Goal: Information Seeking & Learning: Learn about a topic

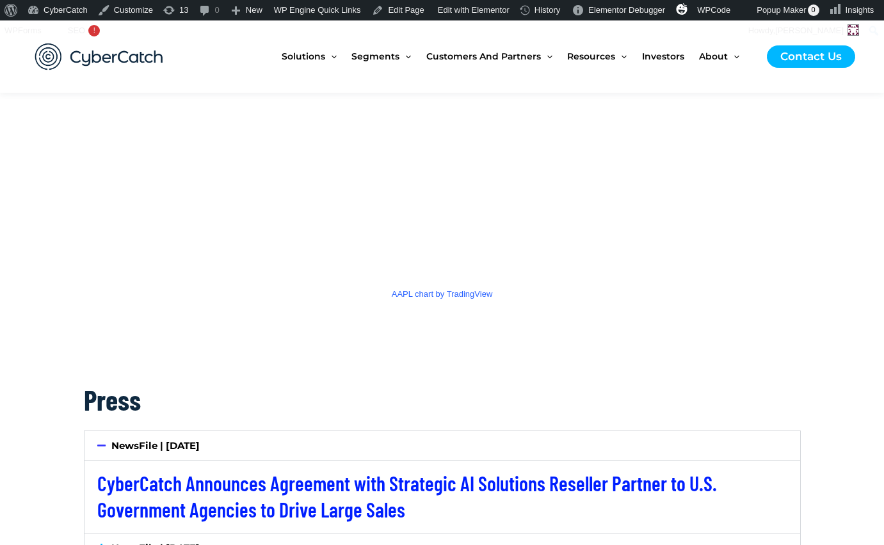
scroll to position [1740, 0]
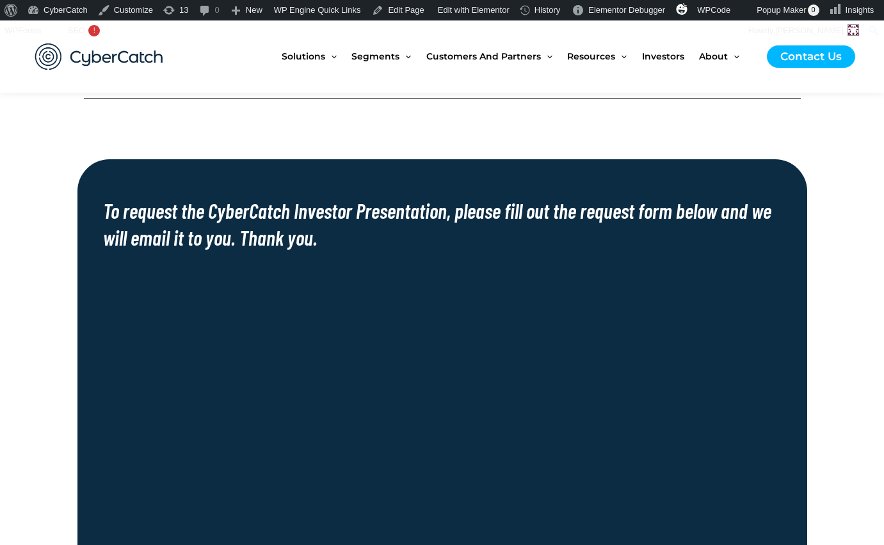
scroll to position [868, 0]
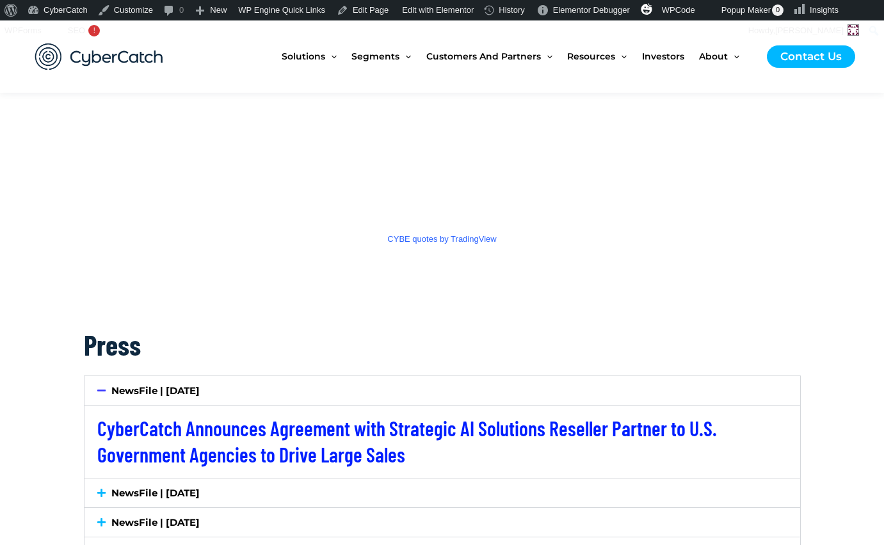
scroll to position [1794, 0]
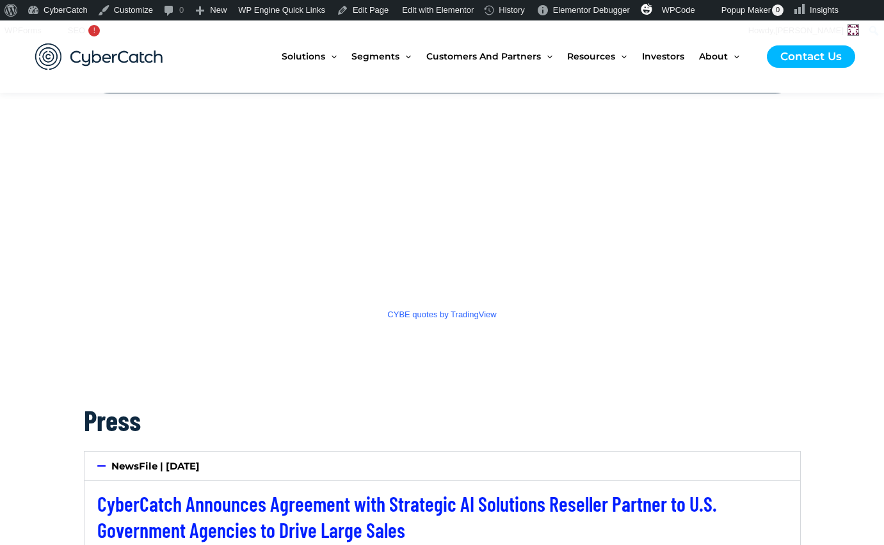
scroll to position [1754, 0]
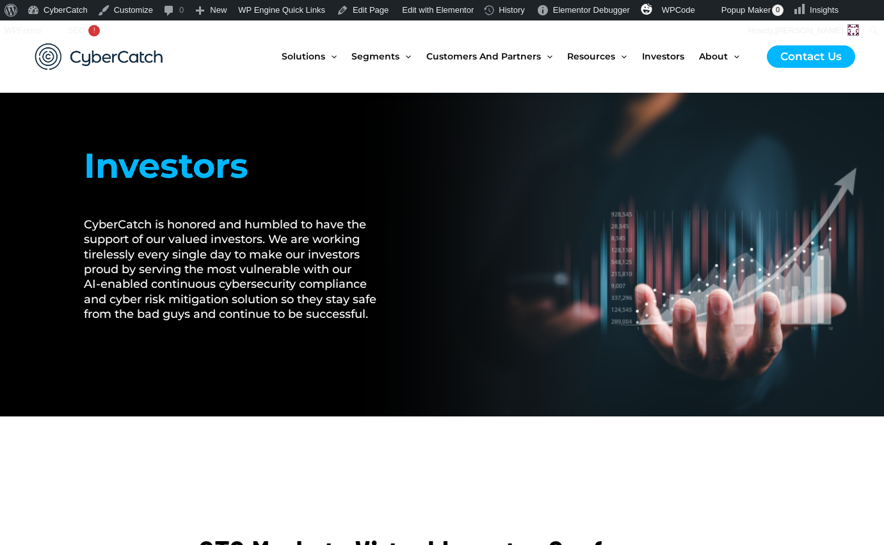
scroll to position [30, 0]
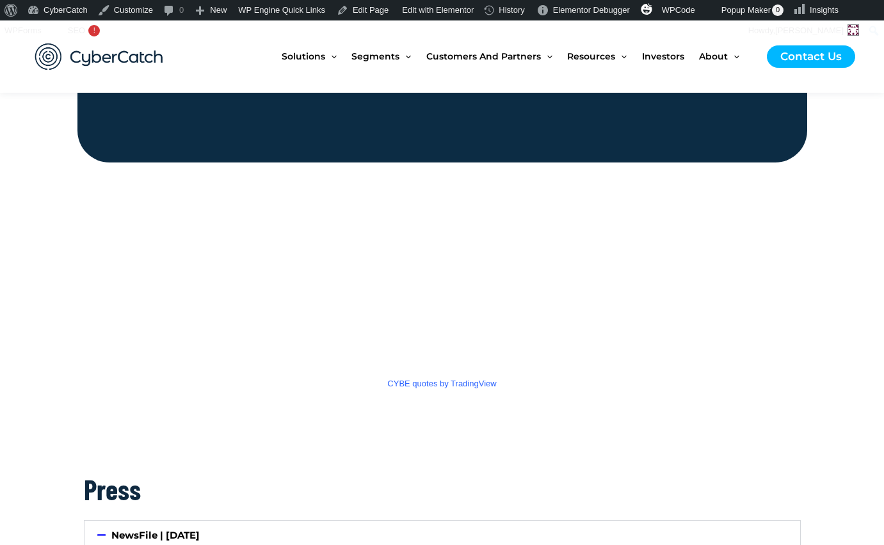
scroll to position [1653, 0]
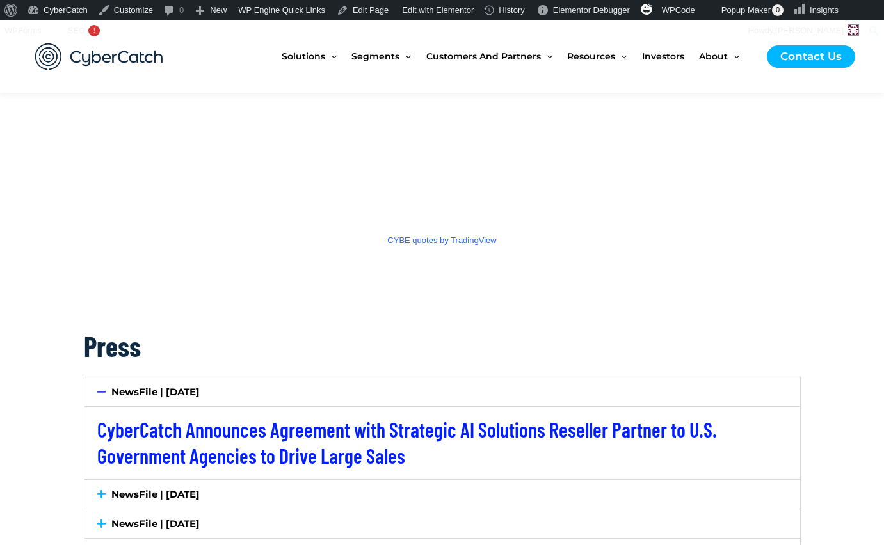
scroll to position [1763, 0]
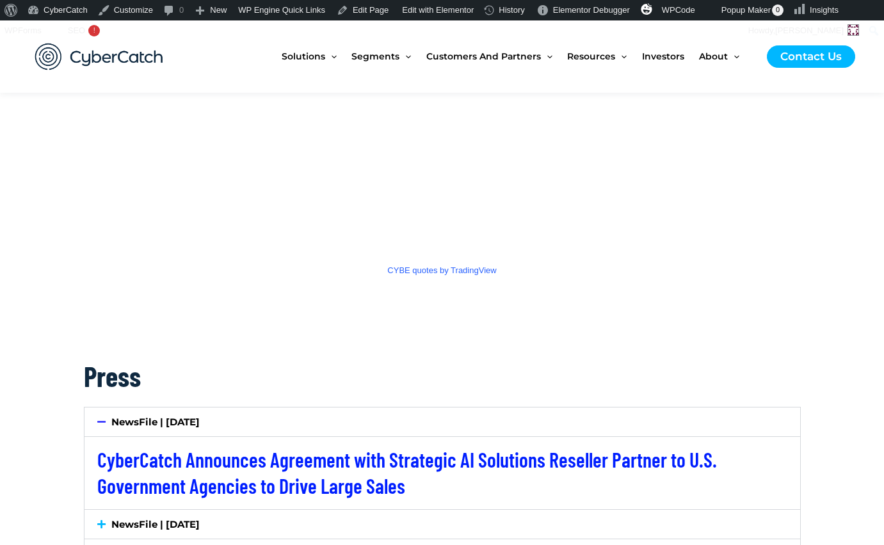
click at [530, 308] on div at bounding box center [442, 319] width 717 height 51
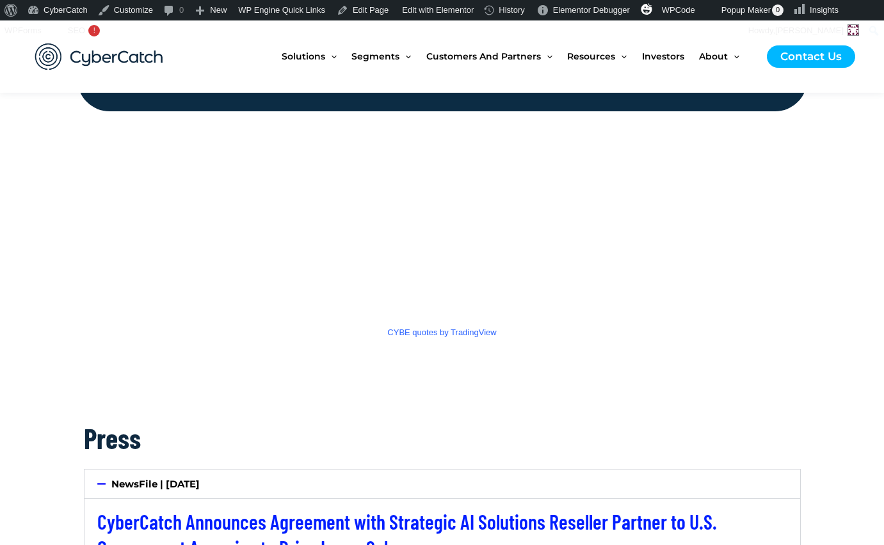
scroll to position [1663, 0]
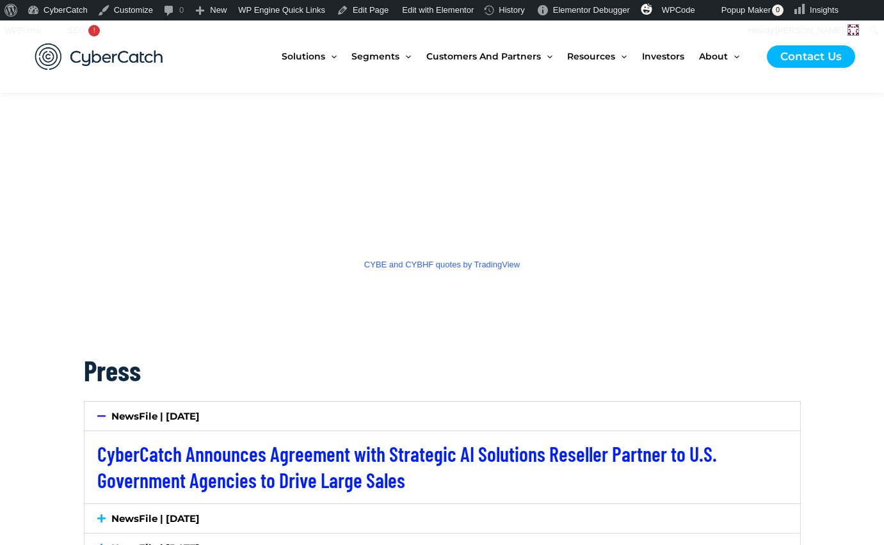
scroll to position [1767, 0]
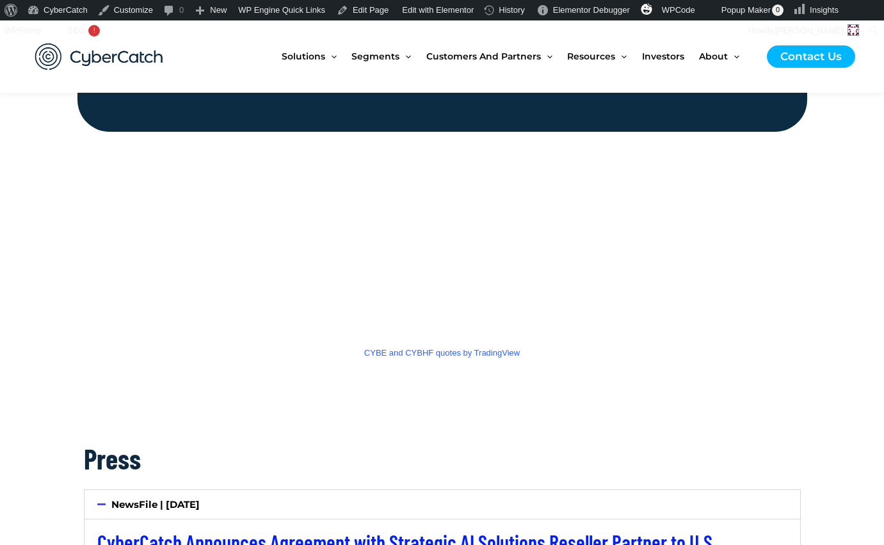
scroll to position [1682, 0]
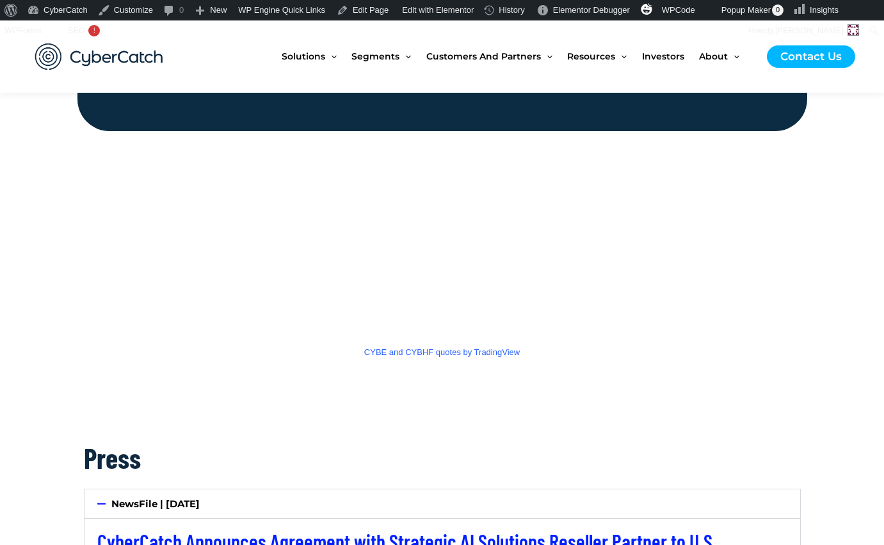
click at [54, 236] on section "CYBE and CYBHF quotes by TradingView" at bounding box center [442, 282] width 884 height 302
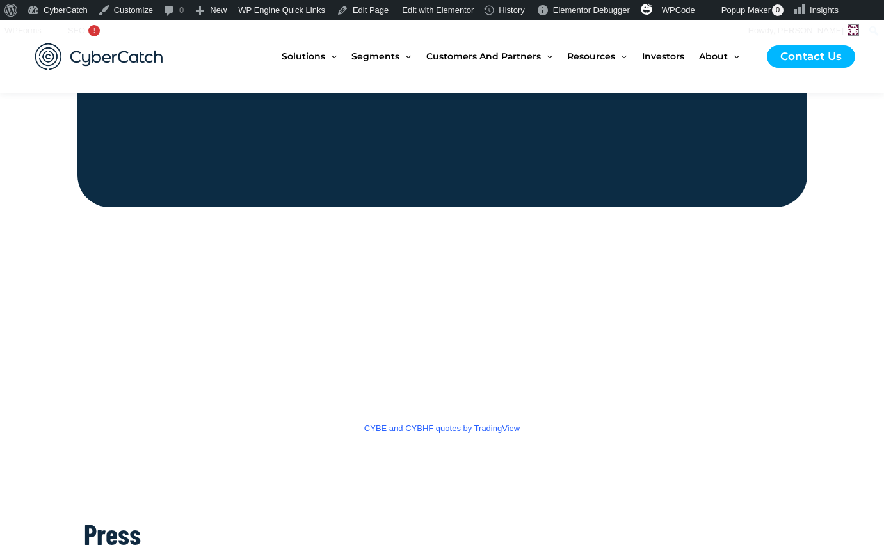
scroll to position [1606, 0]
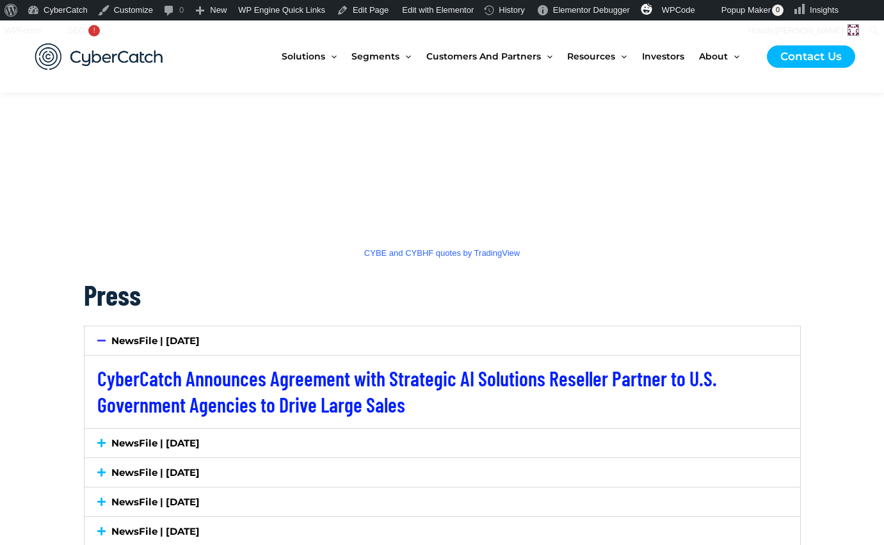
scroll to position [1705, 0]
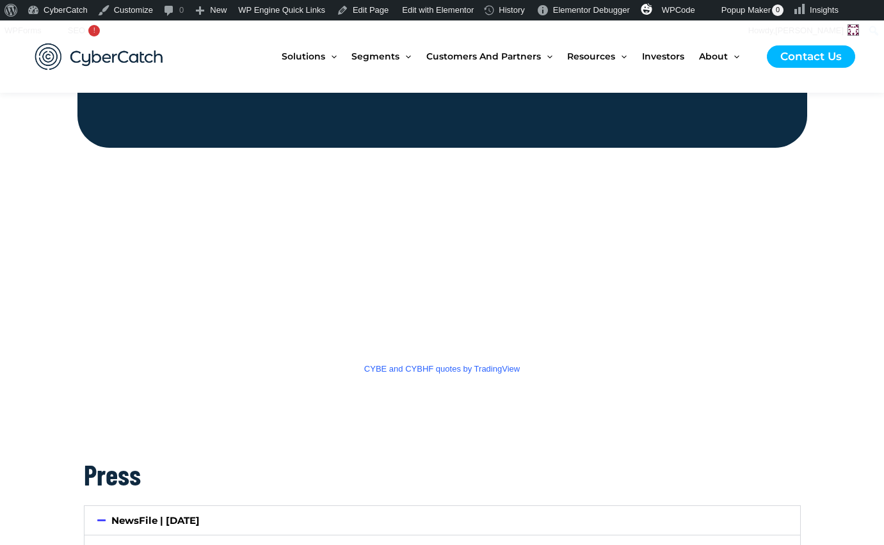
scroll to position [1681, 0]
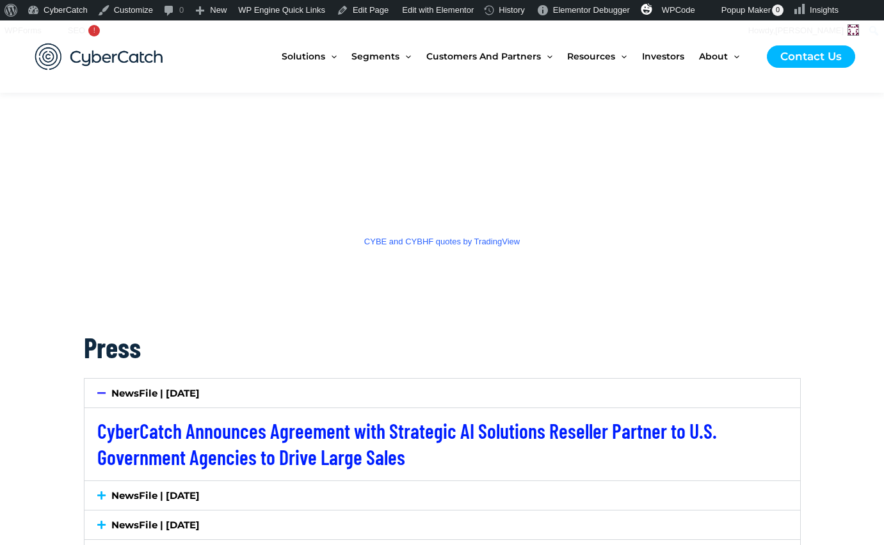
scroll to position [1801, 0]
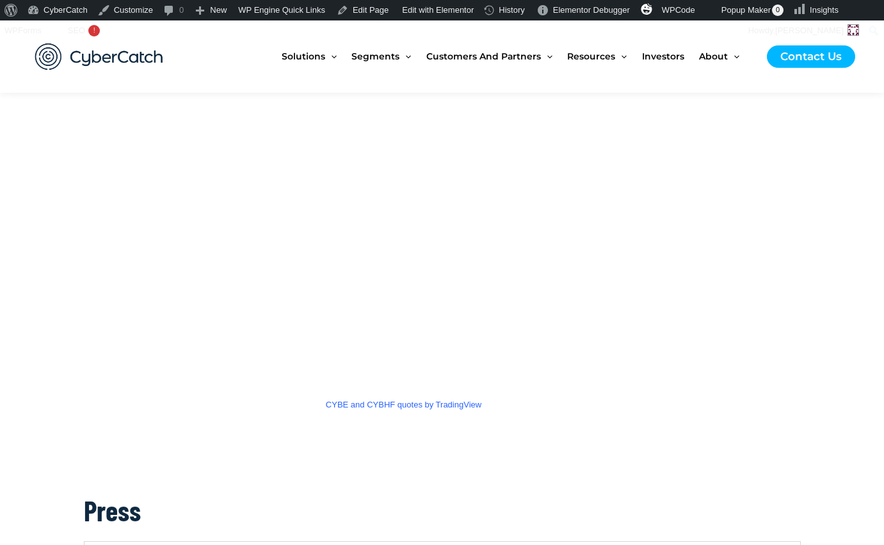
scroll to position [1825, 0]
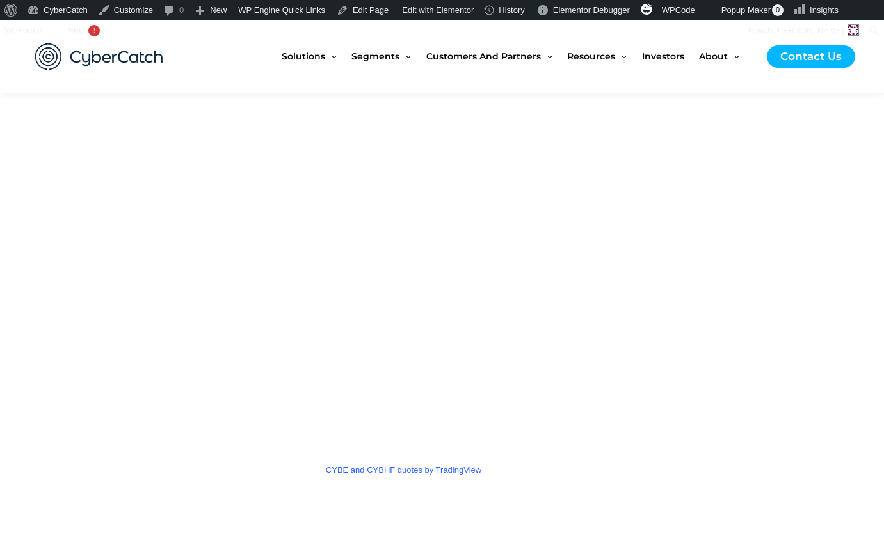
scroll to position [1833, 0]
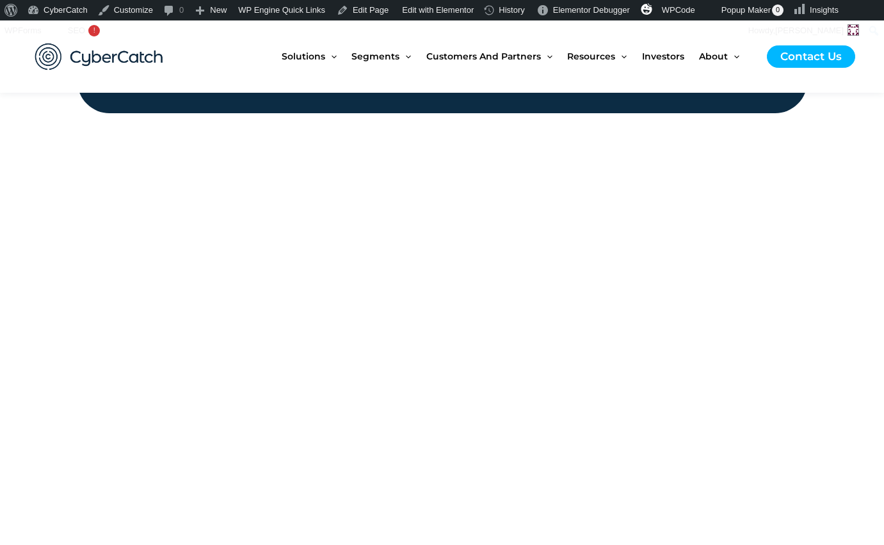
scroll to position [1690, 0]
